Goal: Book appointment/travel/reservation

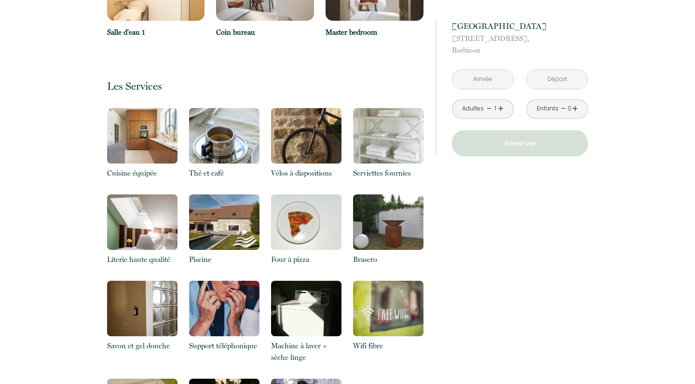
scroll to position [1264, 0]
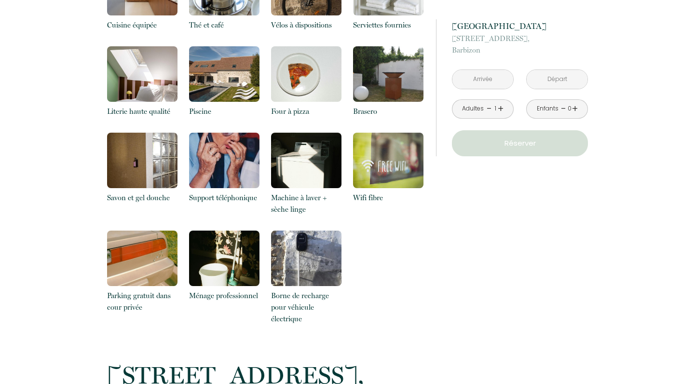
click at [479, 81] on input "text" at bounding box center [483, 79] width 61 height 19
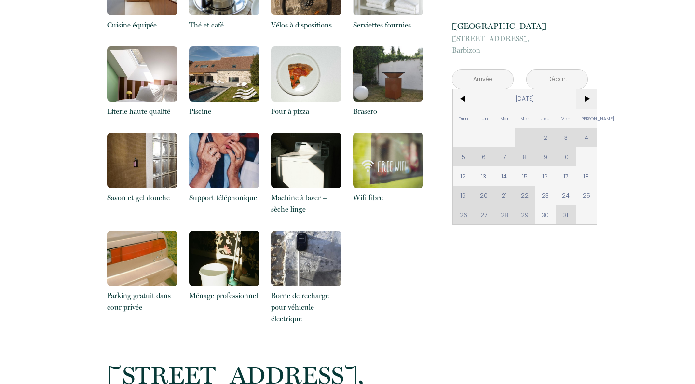
click at [588, 97] on span ">" at bounding box center [587, 98] width 21 height 19
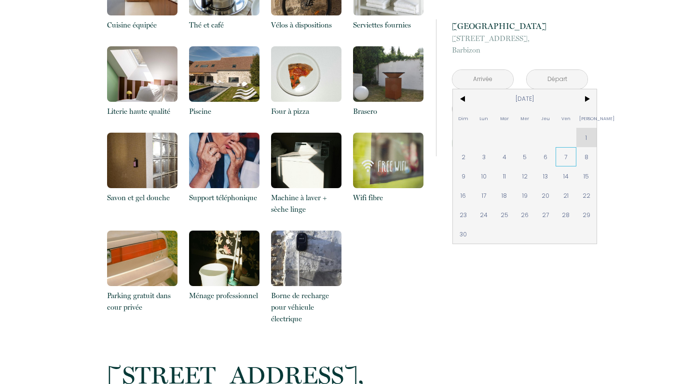
click at [560, 153] on span "7" at bounding box center [566, 156] width 21 height 19
type input "[DATE]"
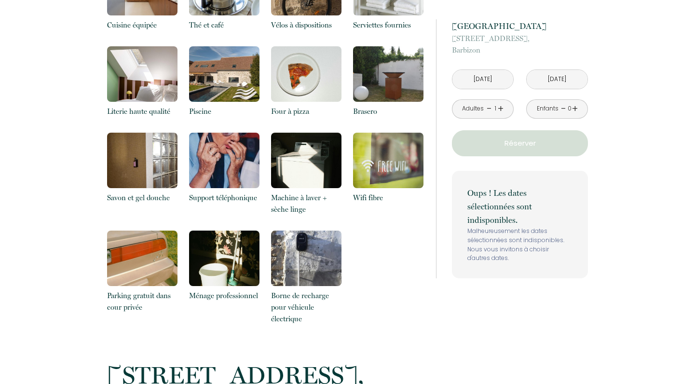
click at [549, 80] on input "[DATE]" at bounding box center [557, 79] width 61 height 19
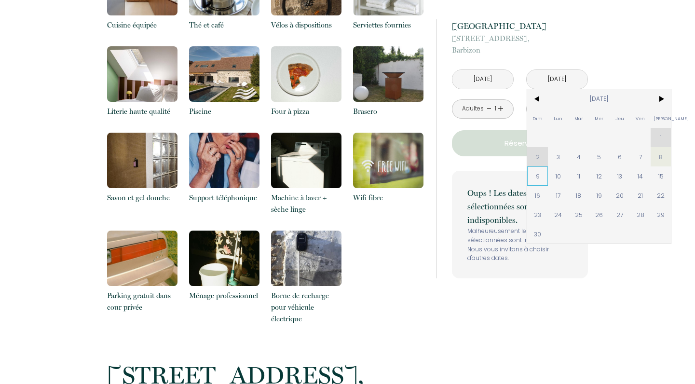
click at [539, 176] on span "9" at bounding box center [537, 175] width 21 height 19
type input "[DATE]"
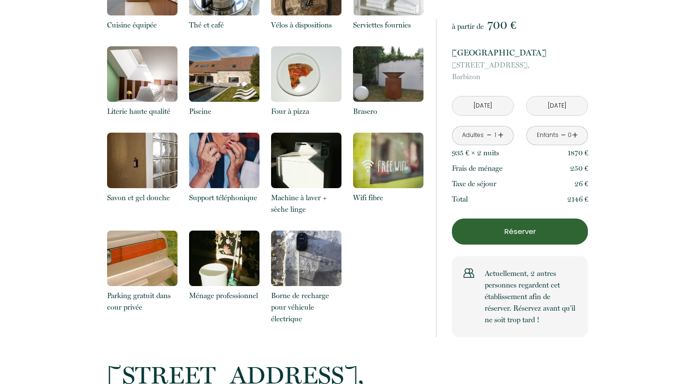
click at [502, 137] on link "+" at bounding box center [501, 135] width 6 height 15
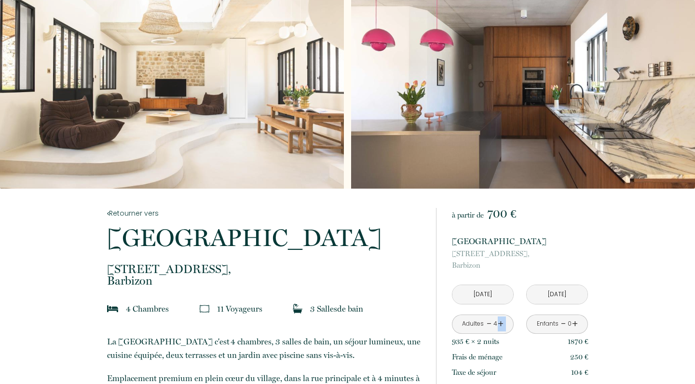
scroll to position [0, 0]
